Goal: Task Accomplishment & Management: Complete application form

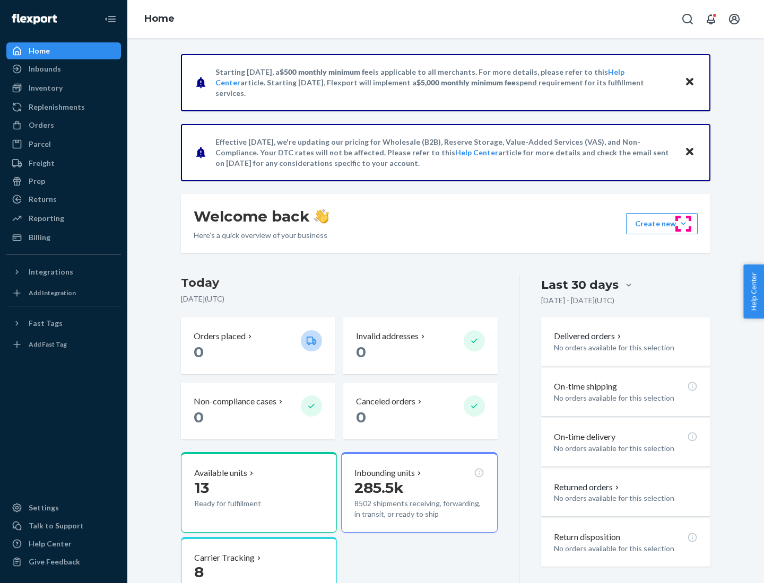
click at [683, 224] on button "Create new Create new inbound Create new order Create new product" at bounding box center [662, 223] width 72 height 21
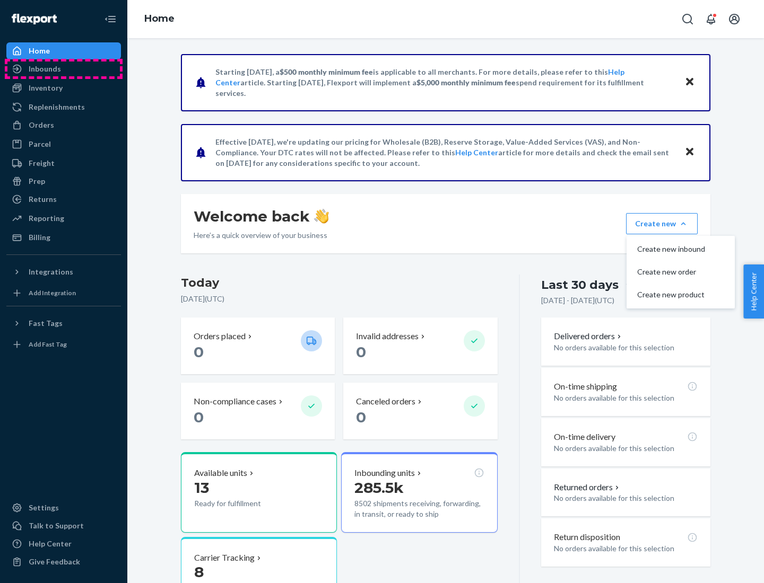
click at [64, 69] on div "Inbounds" at bounding box center [63, 69] width 112 height 15
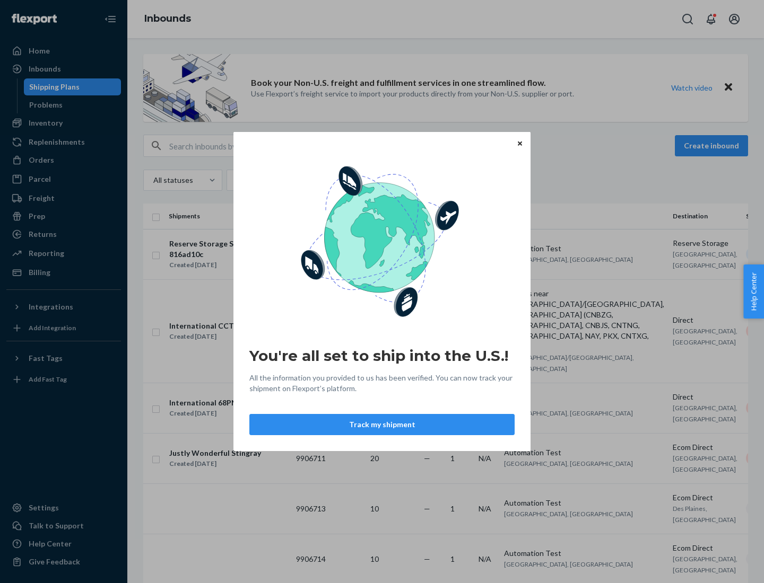
click at [382, 425] on button "Track my shipment" at bounding box center [381, 424] width 265 height 21
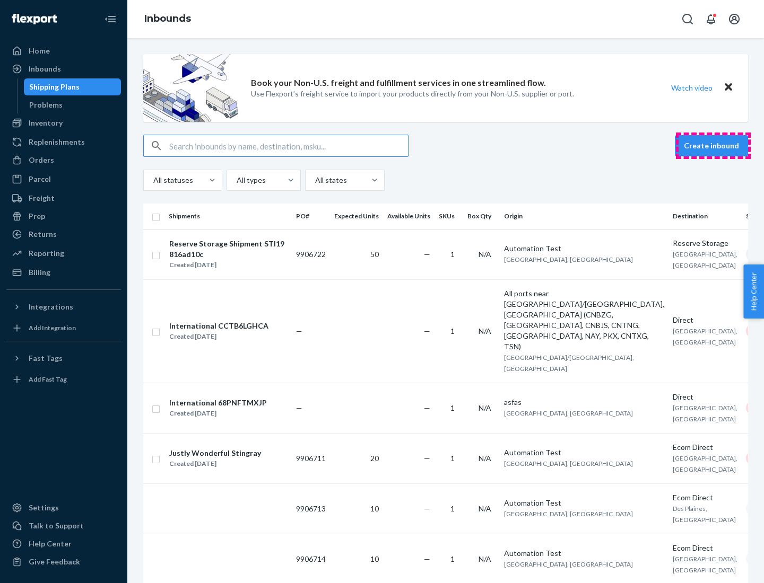
click at [713, 146] on button "Create inbound" at bounding box center [710, 145] width 73 height 21
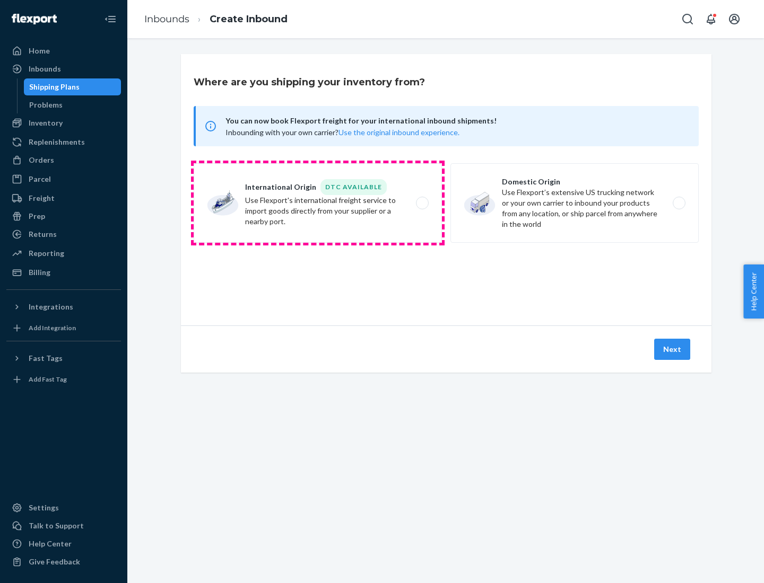
click at [318, 203] on label "International Origin DTC Available Use Flexport's international freight service…" at bounding box center [318, 203] width 248 height 80
click at [422, 203] on input "International Origin DTC Available Use Flexport's international freight service…" at bounding box center [425, 203] width 7 height 7
radio input "true"
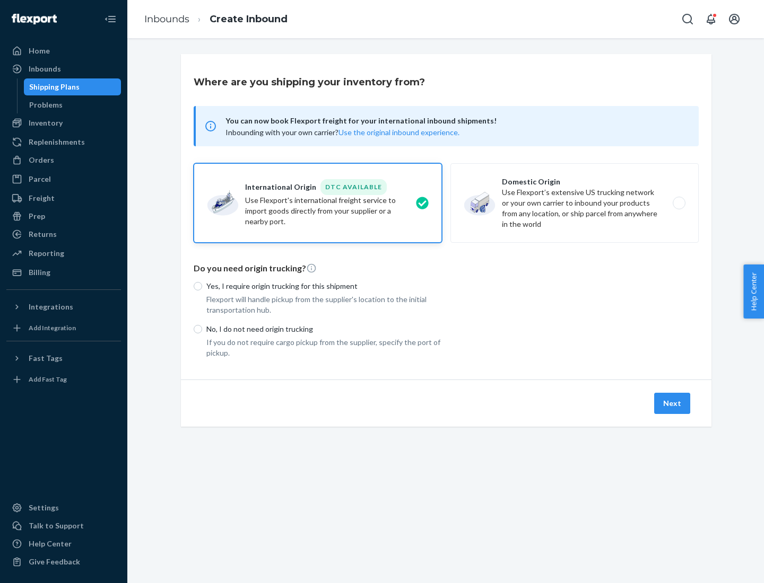
click at [324, 329] on p "No, I do not need origin trucking" at bounding box center [323, 329] width 235 height 11
click at [202, 329] on input "No, I do not need origin trucking" at bounding box center [198, 329] width 8 height 8
radio input "true"
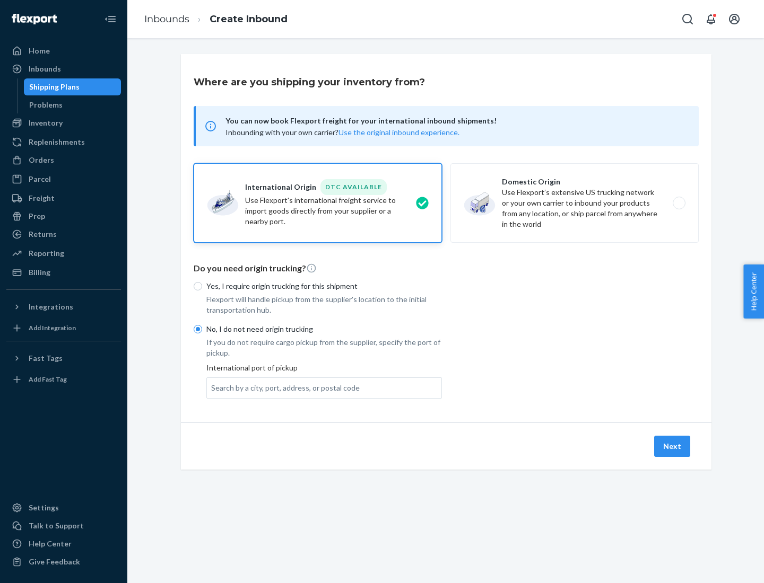
click at [283, 388] on div "Search by a city, port, address, or postal code" at bounding box center [285, 388] width 148 height 11
click at [212, 388] on input "Search by a city, port, address, or postal code" at bounding box center [211, 388] width 1 height 11
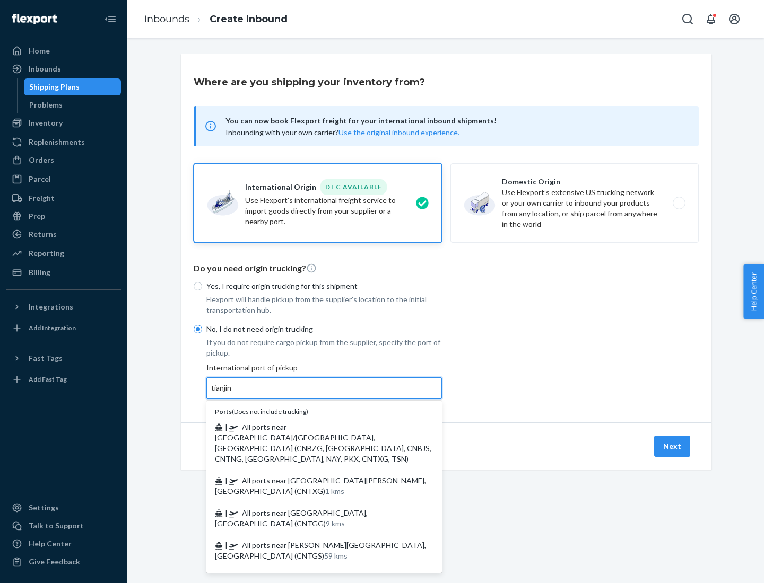
click at [313, 427] on span "| All ports near [GEOGRAPHIC_DATA]/[GEOGRAPHIC_DATA], [GEOGRAPHIC_DATA] (CNBZG,…" at bounding box center [323, 443] width 216 height 41
click at [233, 393] on input "tianjin" at bounding box center [222, 388] width 22 height 11
type input "All ports near [GEOGRAPHIC_DATA]/[GEOGRAPHIC_DATA], [GEOGRAPHIC_DATA] (CNBZG, […"
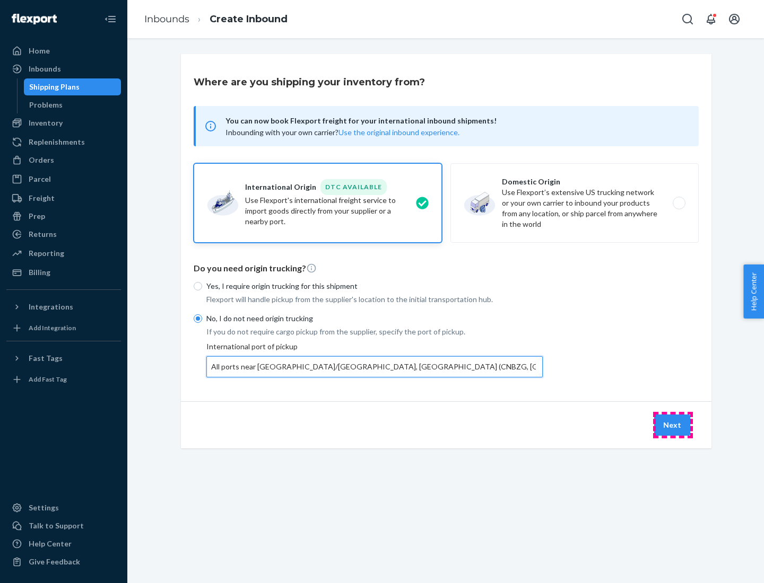
click at [672, 425] on button "Next" at bounding box center [672, 425] width 36 height 21
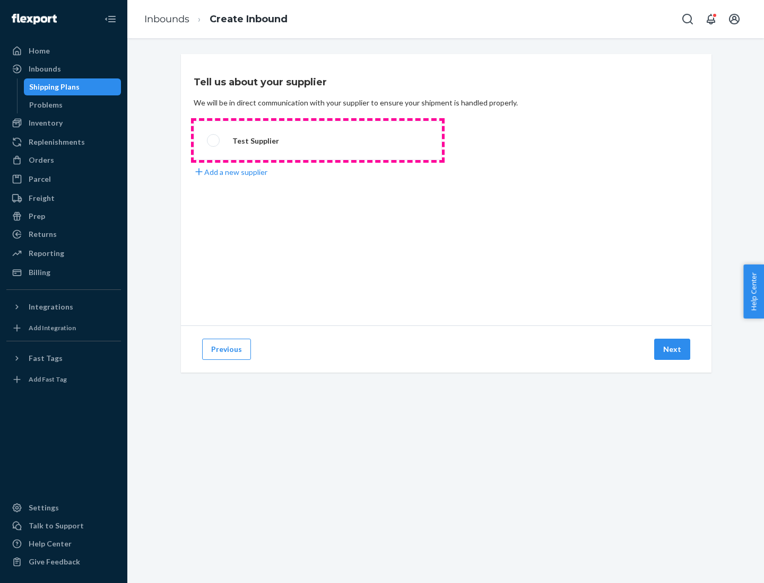
click at [318, 141] on label "Test Supplier" at bounding box center [318, 140] width 248 height 39
click at [214, 141] on input "Test Supplier" at bounding box center [210, 140] width 7 height 7
radio input "true"
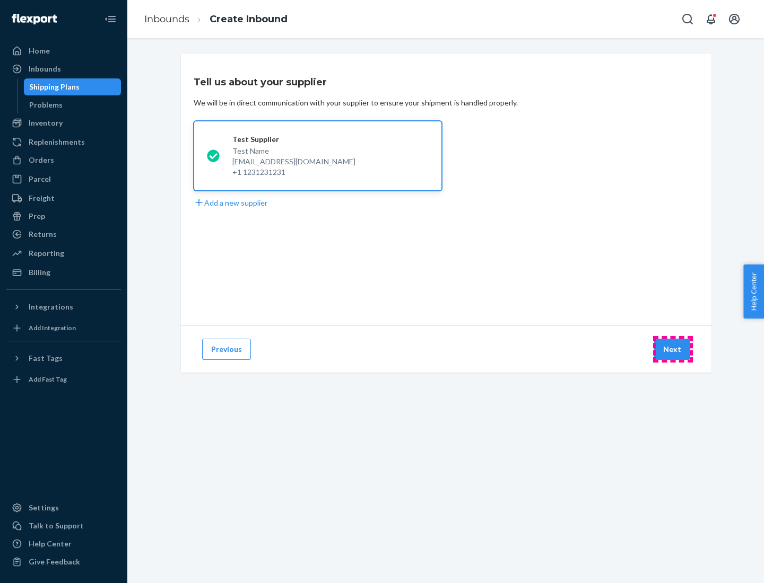
click at [672, 349] on button "Next" at bounding box center [672, 349] width 36 height 21
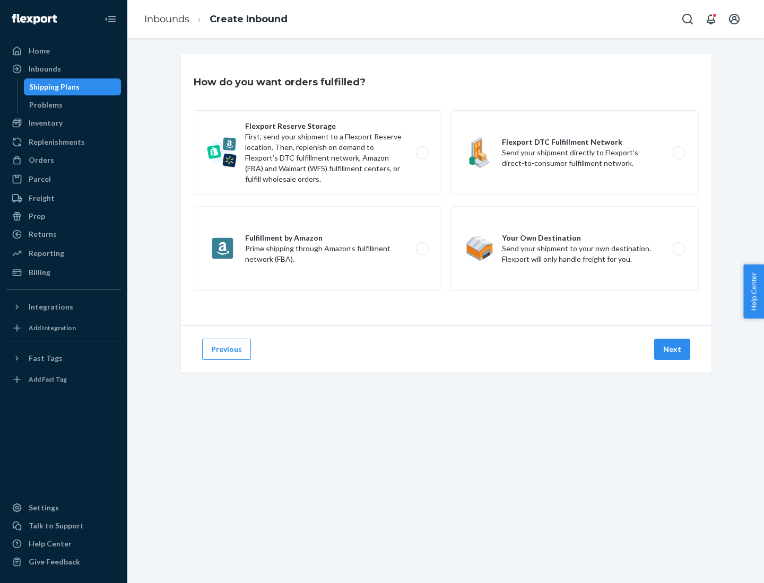
click at [318, 153] on label "Flexport Reserve Storage First, send your shipment to a Flexport Reserve locati…" at bounding box center [318, 152] width 248 height 85
click at [422, 153] on input "Flexport Reserve Storage First, send your shipment to a Flexport Reserve locati…" at bounding box center [425, 153] width 7 height 7
radio input "true"
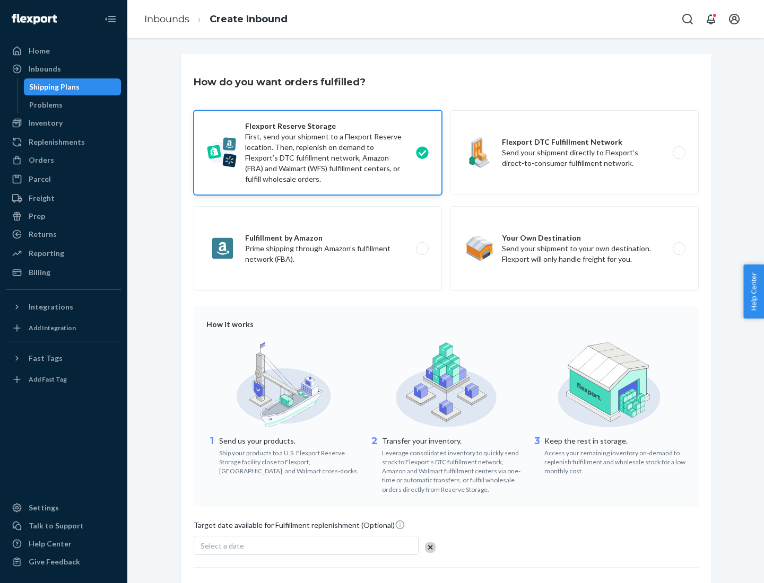
scroll to position [87, 0]
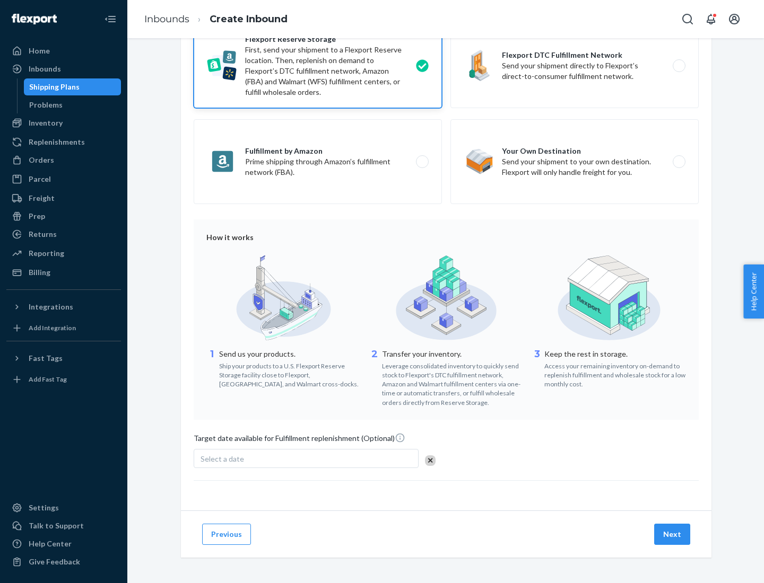
click at [672, 534] on button "Next" at bounding box center [672, 534] width 36 height 21
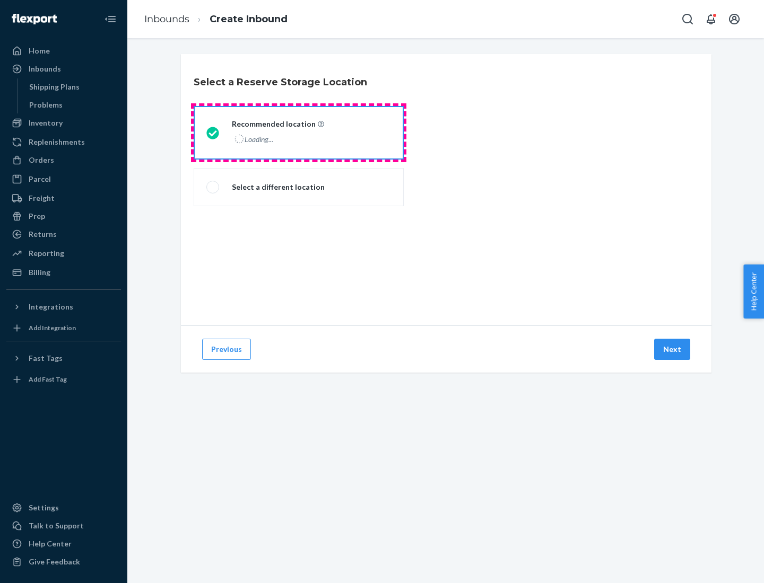
click at [299, 133] on div "Loading..." at bounding box center [277, 138] width 90 height 15
click at [213, 133] on input "Recommended location Loading..." at bounding box center [209, 132] width 7 height 7
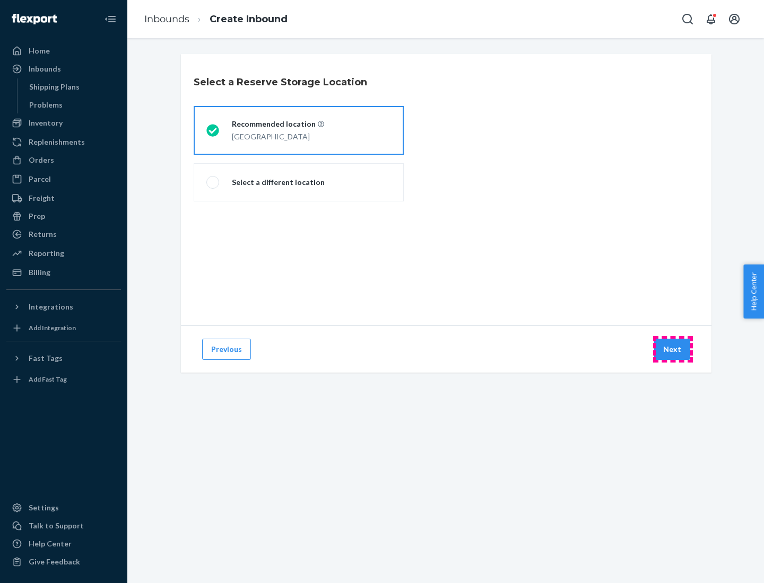
click at [672, 349] on button "Next" at bounding box center [672, 349] width 36 height 21
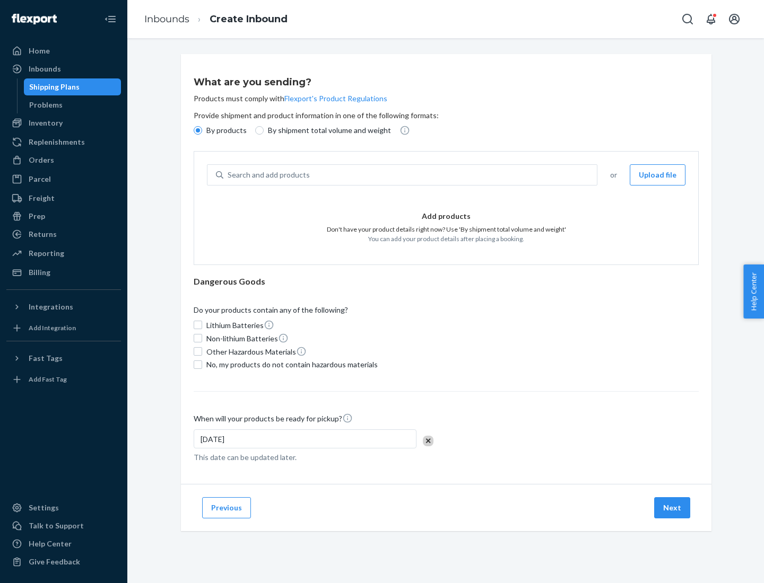
click at [410, 175] on div "Search and add products" at bounding box center [409, 174] width 373 height 19
click at [229, 175] on input "Search and add products" at bounding box center [227, 175] width 1 height 11
click at [258, 130] on input "By shipment total volume and weight" at bounding box center [259, 130] width 8 height 8
radio input "true"
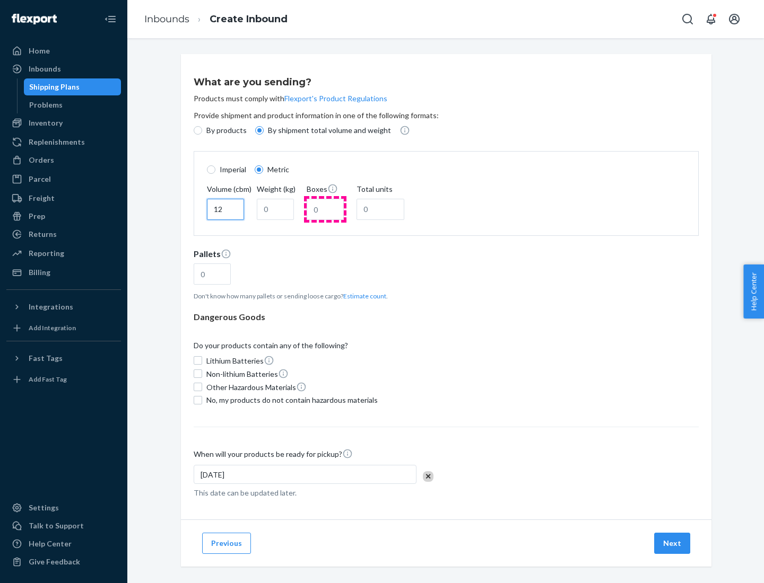
type input "12"
type input "22"
type input "222"
type input "121"
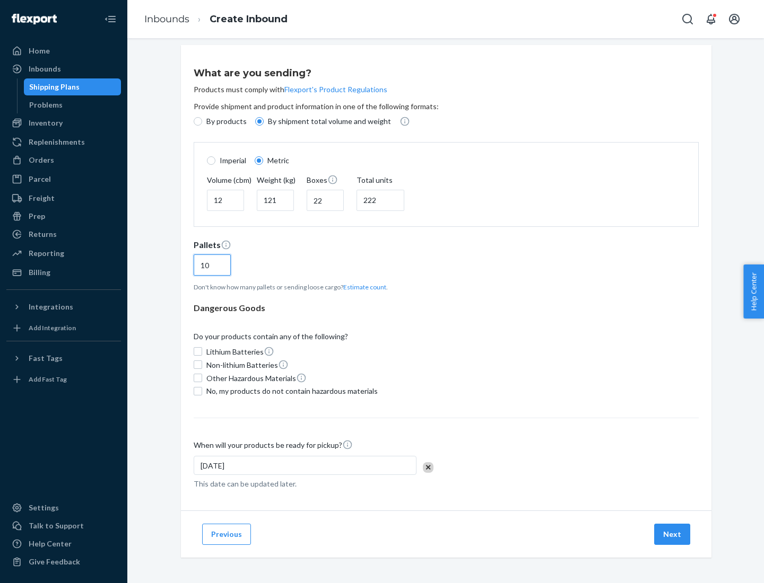
type input "10"
click at [290, 391] on span "No, my products do not contain hazardous materials" at bounding box center [291, 391] width 171 height 11
click at [202, 391] on input "No, my products do not contain hazardous materials" at bounding box center [198, 391] width 8 height 8
checkbox input "true"
click at [672, 534] on button "Next" at bounding box center [672, 534] width 36 height 21
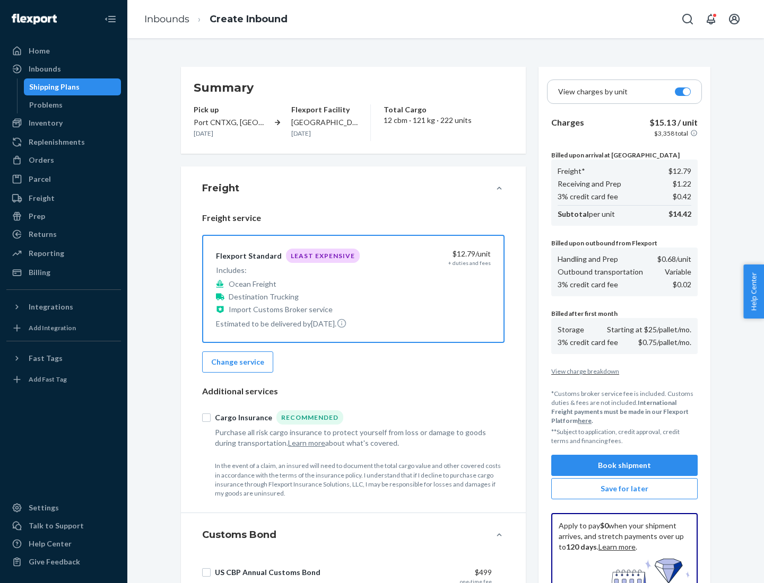
scroll to position [155, 0]
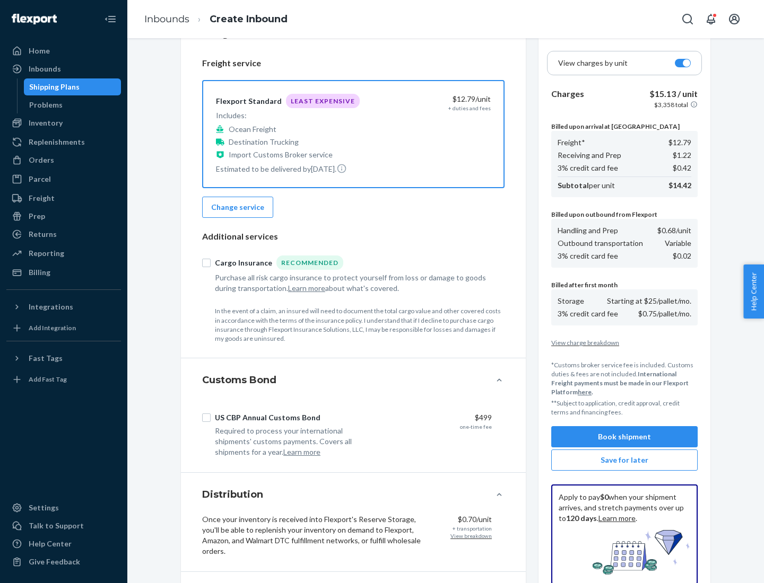
click at [624, 437] on button "Book shipment" at bounding box center [624, 436] width 146 height 21
